Goal: Information Seeking & Learning: Learn about a topic

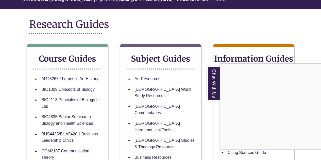
scroll to position [54, 0]
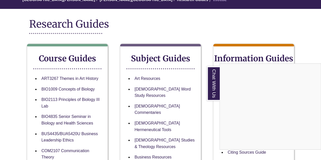
click at [123, 29] on div "Chat With Us" at bounding box center [160, 80] width 321 height 160
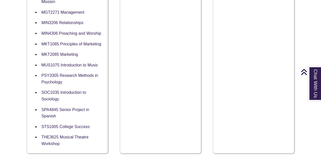
scroll to position [563, 0]
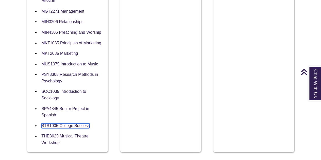
click at [75, 123] on link "STS1005 College Success" at bounding box center [65, 125] width 48 height 5
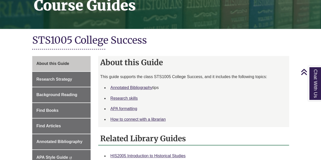
scroll to position [88, 0]
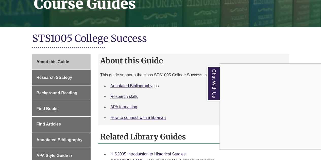
click at [235, 37] on div "Chat With Us" at bounding box center [160, 80] width 321 height 160
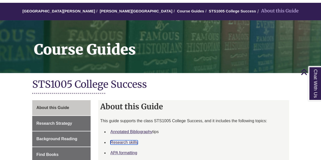
scroll to position [0, 0]
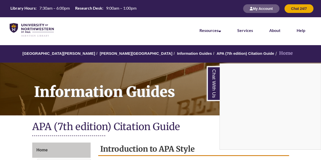
click at [155, 36] on nav "Resources Find Resources Library Search Databases & Articles Interlibrary Loan …" at bounding box center [160, 29] width 321 height 25
